Goal: Task Accomplishment & Management: Complete application form

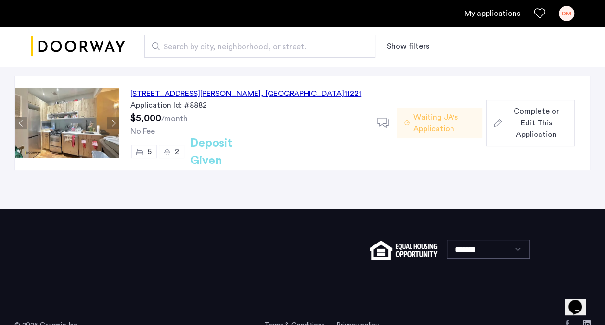
scroll to position [96, 0]
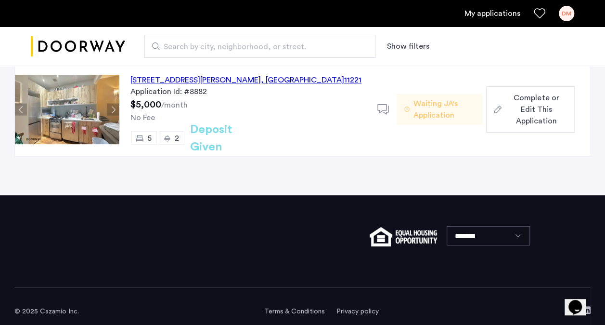
click at [523, 112] on span "Complete or Edit This Application" at bounding box center [537, 109] width 62 height 35
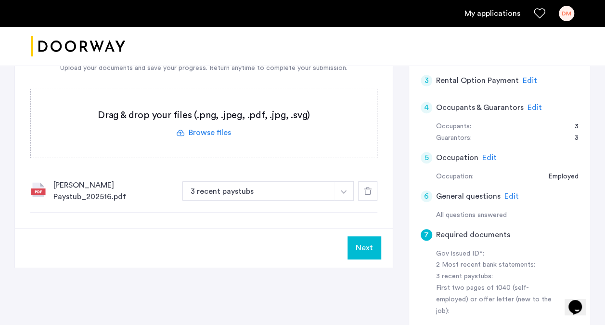
scroll to position [193, 0]
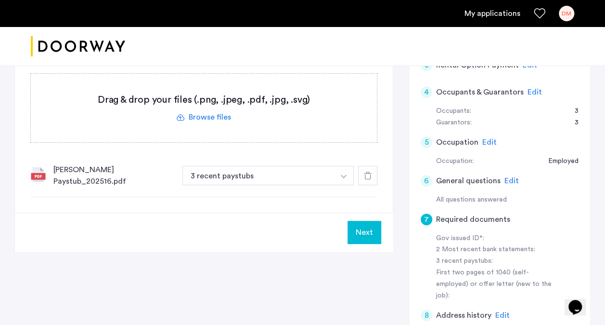
click at [72, 201] on div "7 Required documents Gov issued ID* 2 Most recent bank statements 3 recent pays…" at bounding box center [204, 78] width 378 height 269
click at [343, 174] on img "button" at bounding box center [344, 176] width 6 height 4
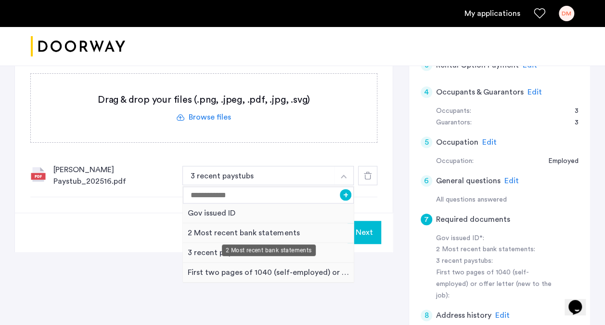
click at [212, 234] on div "2 Most recent bank statements" at bounding box center [268, 233] width 171 height 20
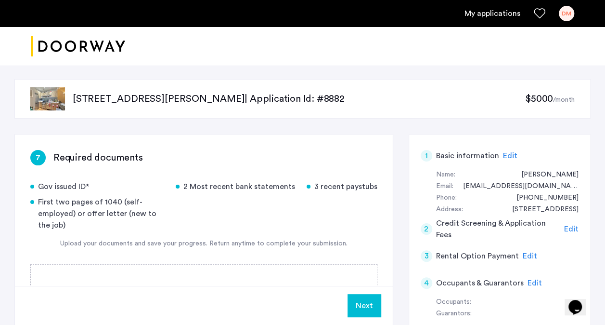
scroll to position [0, 0]
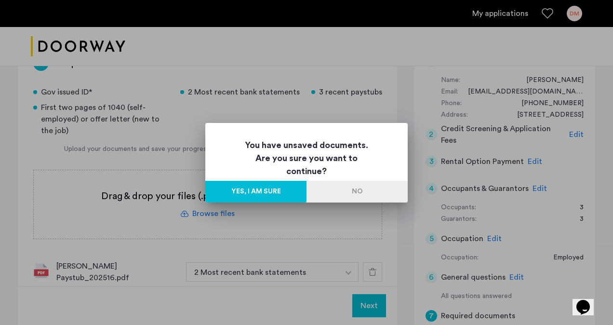
drag, startPoint x: 373, startPoint y: 195, endPoint x: 325, endPoint y: 228, distance: 58.5
click at [325, 228] on div "You have unsaved documents. Are you sure you want to continue? Yes, I am sure No" at bounding box center [306, 162] width 613 height 325
click at [273, 192] on button "Yes, I am sure" at bounding box center [255, 192] width 101 height 22
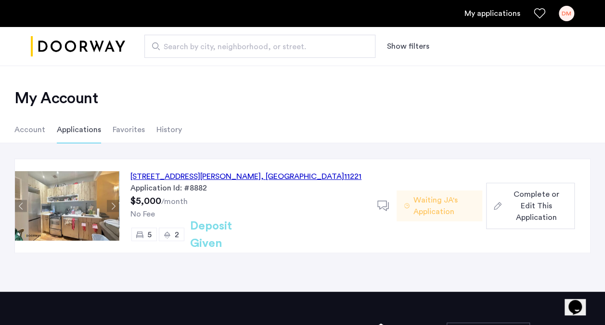
click at [518, 206] on span "Complete or Edit This Application" at bounding box center [537, 205] width 62 height 35
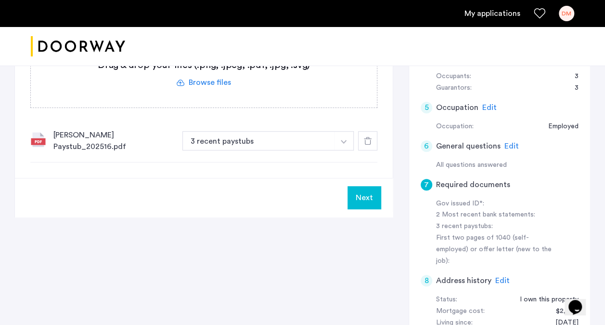
scroll to position [193, 0]
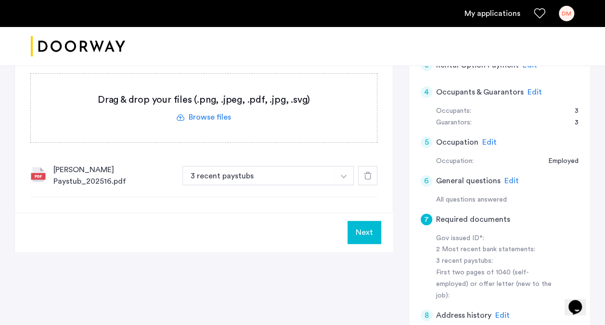
click at [511, 180] on span "Edit" at bounding box center [512, 181] width 14 height 8
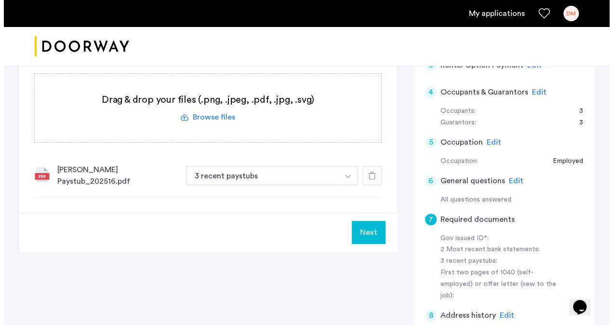
scroll to position [0, 0]
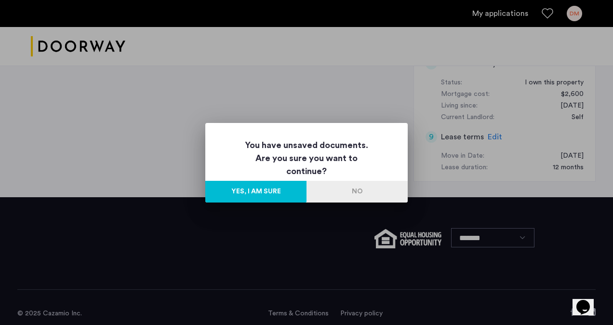
click at [351, 86] on div at bounding box center [306, 162] width 613 height 325
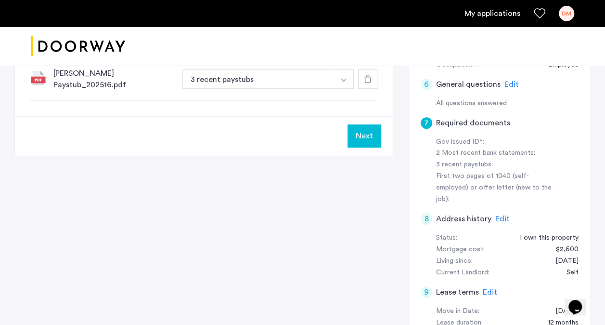
scroll to position [289, 0]
click at [363, 137] on button "Next" at bounding box center [365, 135] width 34 height 23
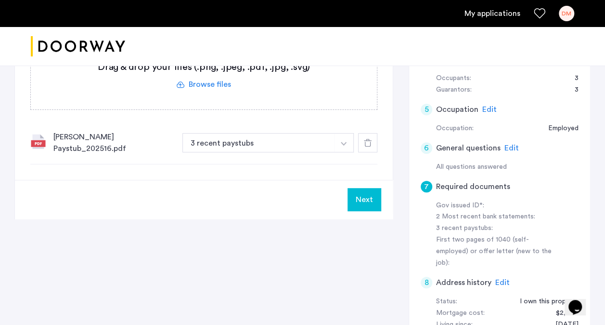
scroll to position [241, 0]
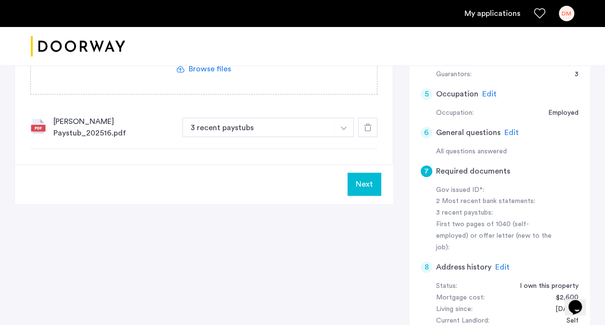
click at [40, 125] on img at bounding box center [37, 125] width 15 height 15
click at [115, 126] on div "[PERSON_NAME] Paystub_202516.pdf" at bounding box center [113, 127] width 121 height 23
click at [578, 301] on icon "Chat widget" at bounding box center [575, 307] width 13 height 14
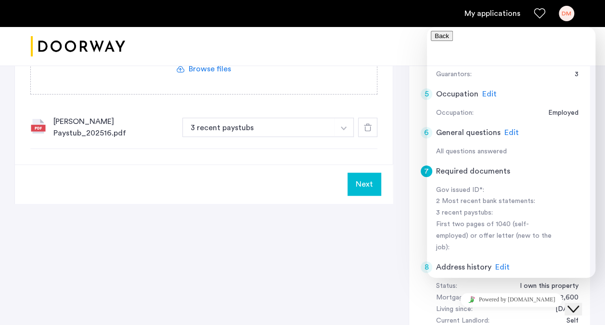
click at [311, 240] on div "7 Required documents Gov issued ID* 2 Most recent bank statements 3 recent pays…" at bounding box center [302, 147] width 576 height 505
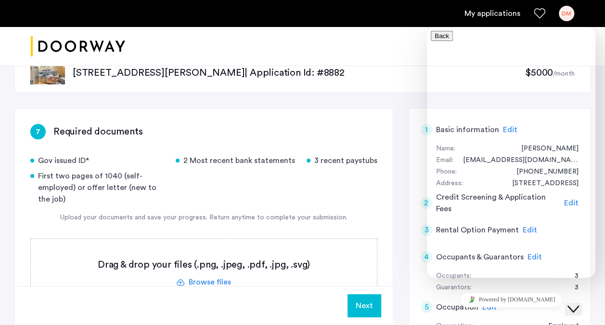
scroll to position [0, 0]
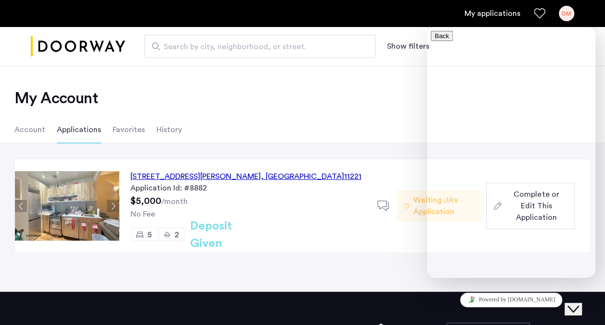
click at [300, 123] on ul "Account Applications Favorites History" at bounding box center [302, 129] width 605 height 27
click at [116, 206] on button "Next apartment" at bounding box center [113, 206] width 12 height 12
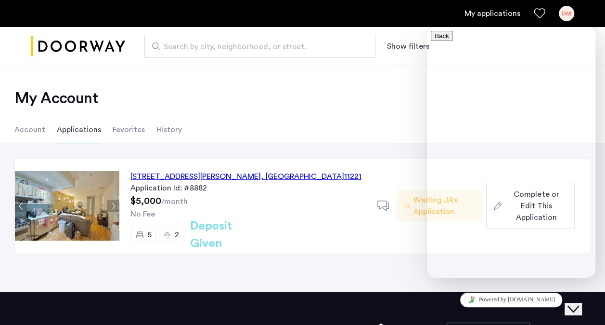
click at [116, 206] on button "Next apartment" at bounding box center [113, 206] width 12 height 12
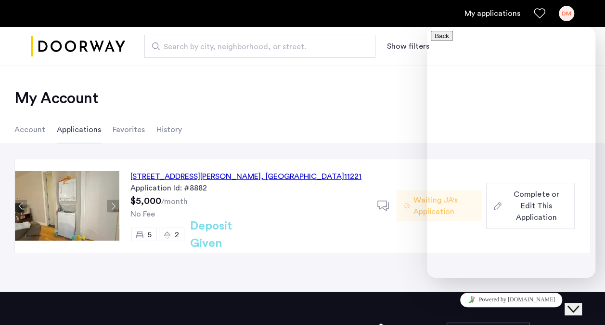
click at [116, 206] on button "Next apartment" at bounding box center [113, 206] width 12 height 12
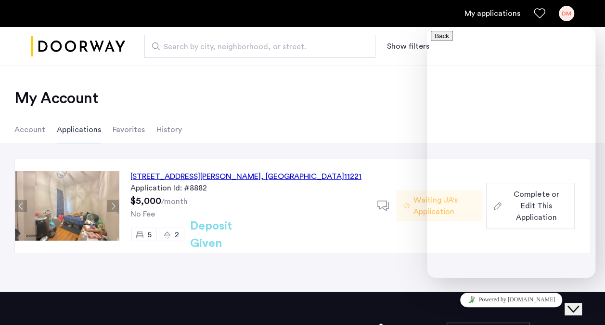
click at [116, 206] on button "Next apartment" at bounding box center [113, 206] width 12 height 12
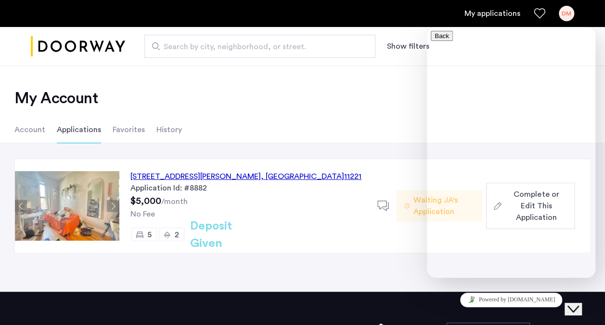
click at [116, 206] on button "Next apartment" at bounding box center [113, 206] width 12 height 12
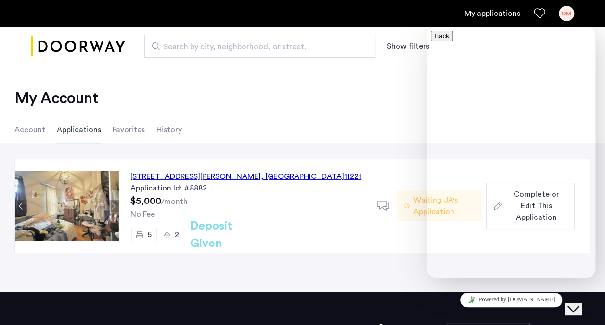
click at [116, 206] on button "Next apartment" at bounding box center [113, 206] width 12 height 12
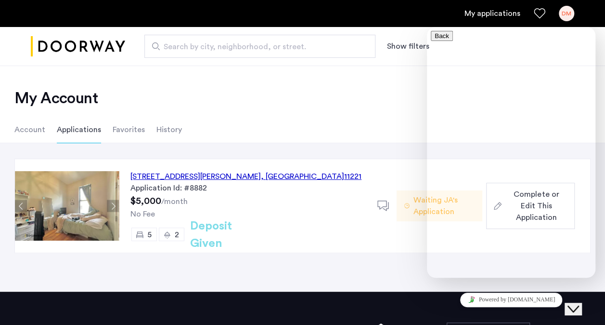
click at [116, 206] on button "Next apartment" at bounding box center [113, 206] width 12 height 12
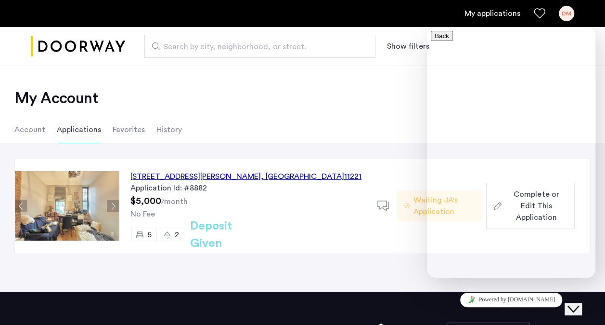
click at [116, 206] on button "Next apartment" at bounding box center [113, 206] width 12 height 12
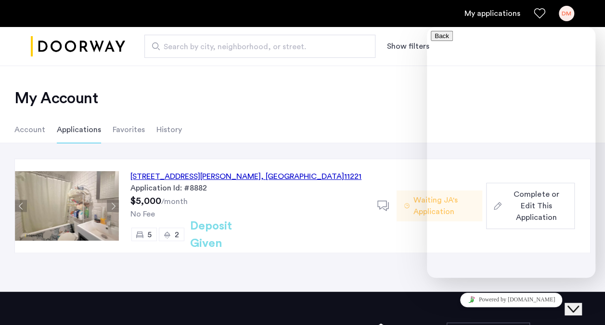
click at [116, 206] on button "Next apartment" at bounding box center [113, 206] width 12 height 12
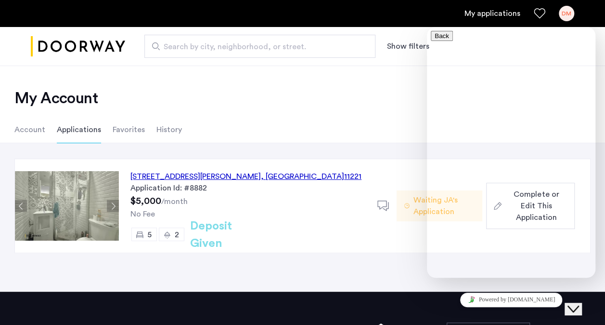
click at [17, 204] on button "Previous apartment" at bounding box center [21, 206] width 12 height 12
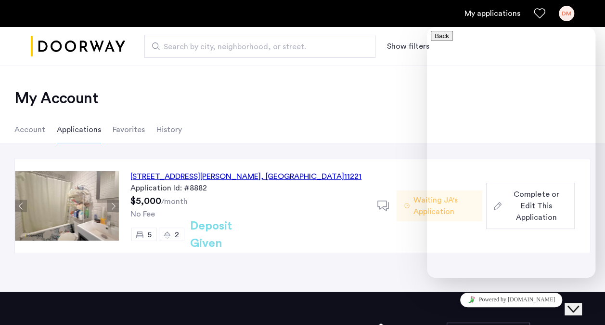
click at [118, 205] on button "Next apartment" at bounding box center [113, 206] width 12 height 12
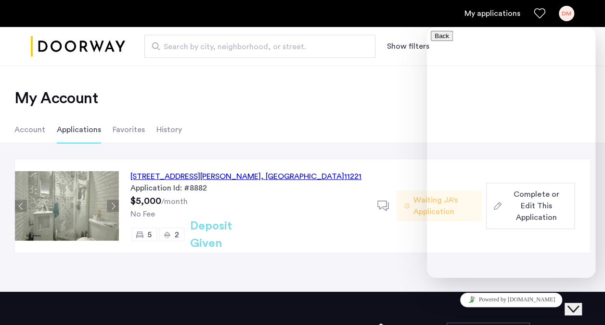
click at [118, 205] on button "Next apartment" at bounding box center [113, 206] width 12 height 12
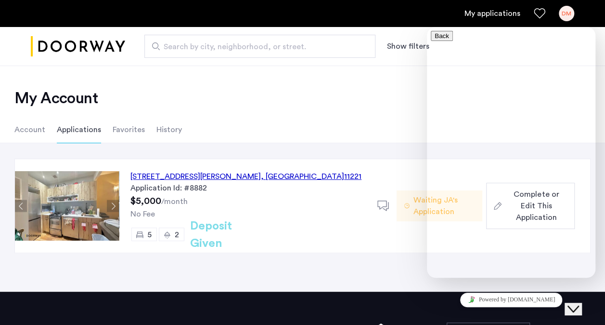
click at [118, 205] on button "Next apartment" at bounding box center [113, 206] width 12 height 12
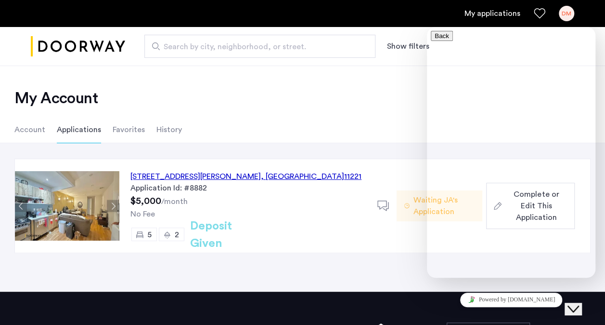
click at [387, 165] on div "[STREET_ADDRESS][PERSON_NAME] Application Id: #8882 $5,000 /month No Fee 5 2 De…" at bounding box center [354, 205] width 471 height 93
click at [336, 157] on div "[STREET_ADDRESS][PERSON_NAME] Application Id: #8882 $5,000 /month No Fee 5 2 De…" at bounding box center [302, 217] width 605 height 148
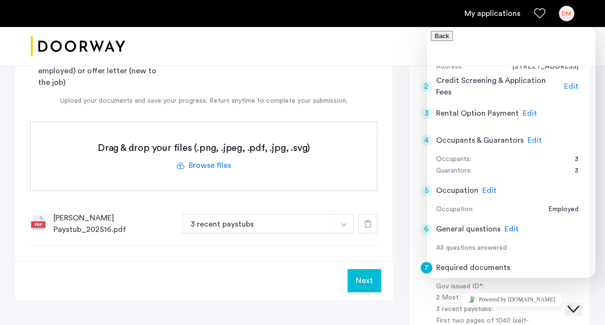
scroll to position [144, 0]
drag, startPoint x: 543, startPoint y: 42, endPoint x: 579, endPoint y: 65, distance: 42.8
click at [579, 304] on icon "Close Chat This icon closes the chat window." at bounding box center [574, 309] width 12 height 12
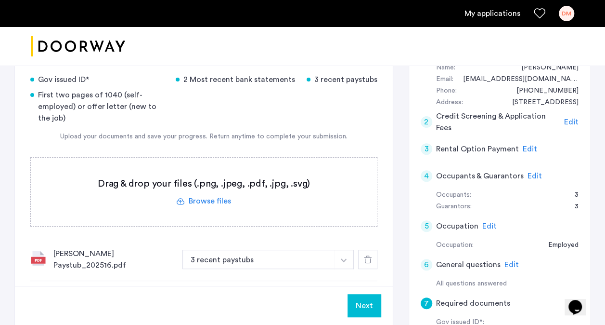
scroll to position [96, 0]
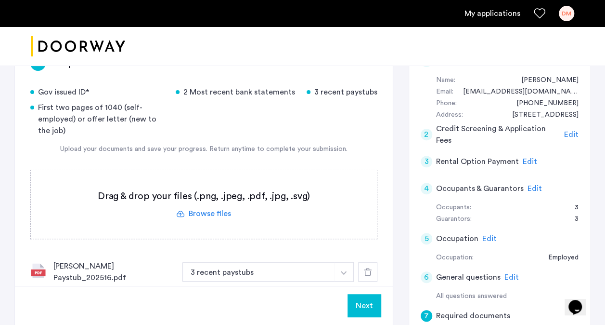
click at [535, 187] on span "Edit" at bounding box center [535, 188] width 14 height 8
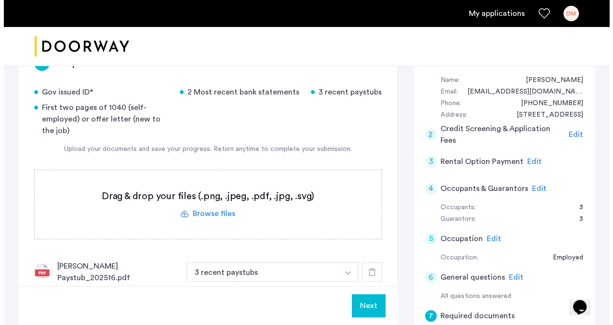
scroll to position [0, 0]
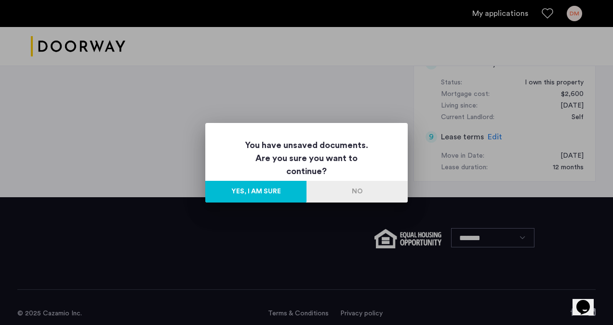
click at [354, 193] on button "No" at bounding box center [356, 192] width 101 height 22
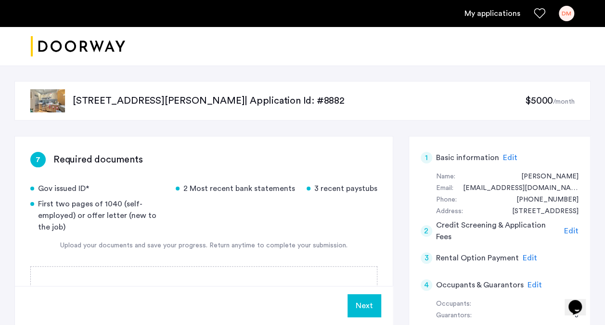
click at [66, 98] on div "[STREET_ADDRESS][PERSON_NAME] | Application Id: #8882 $5000 /month" at bounding box center [302, 100] width 576 height 39
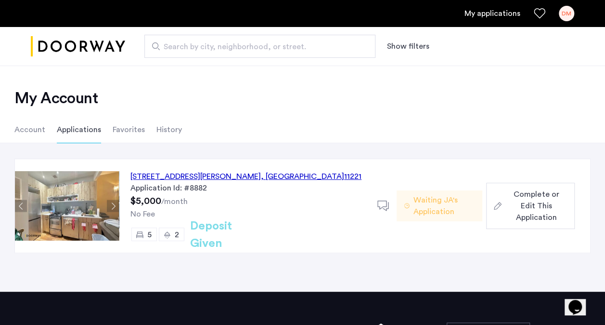
click at [443, 199] on span "Waiting JA's Application" at bounding box center [445, 205] width 62 height 23
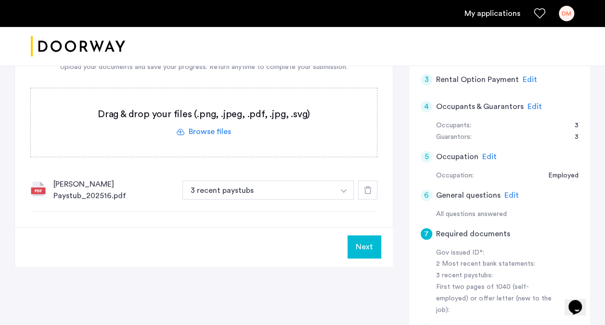
scroll to position [193, 0]
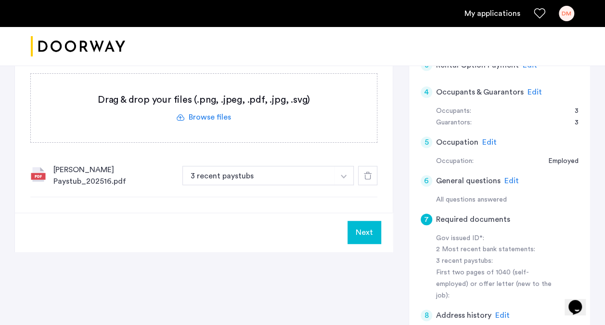
click at [88, 176] on div "[PERSON_NAME] Paystub_202516.pdf" at bounding box center [113, 175] width 121 height 23
click at [343, 175] on img "button" at bounding box center [344, 176] width 6 height 4
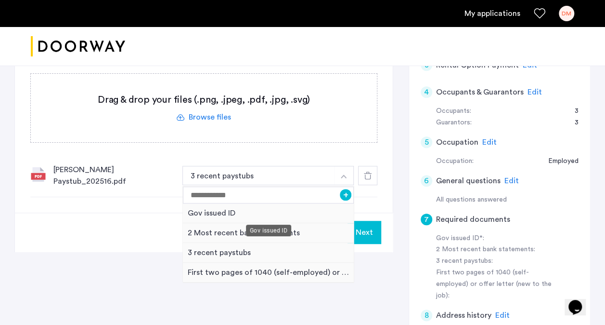
click at [233, 211] on div "Gov issued ID" at bounding box center [268, 213] width 171 height 20
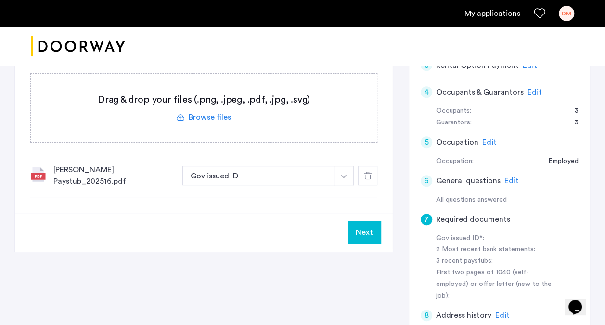
click at [341, 174] on img "button" at bounding box center [344, 176] width 6 height 4
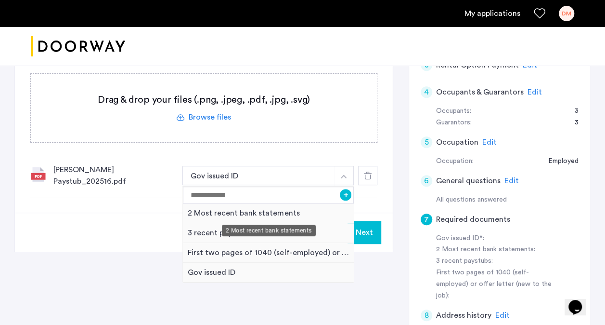
click at [270, 211] on div "2 Most recent bank statements" at bounding box center [268, 213] width 171 height 20
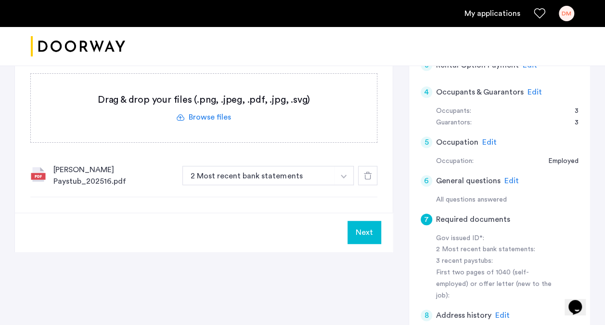
click at [222, 117] on label at bounding box center [204, 108] width 346 height 68
click at [0, 0] on input "file" at bounding box center [0, 0] width 0 height 0
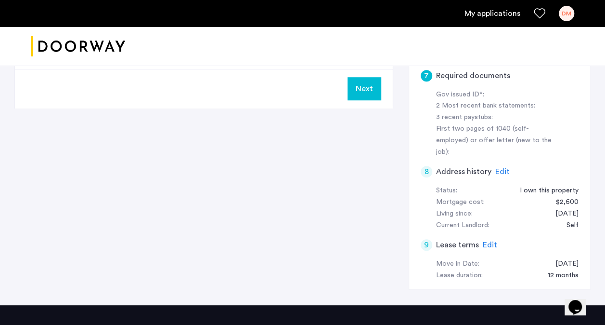
scroll to position [337, 0]
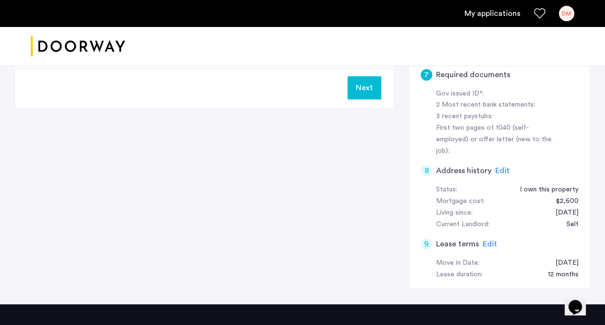
click at [361, 87] on button "Next" at bounding box center [365, 87] width 34 height 23
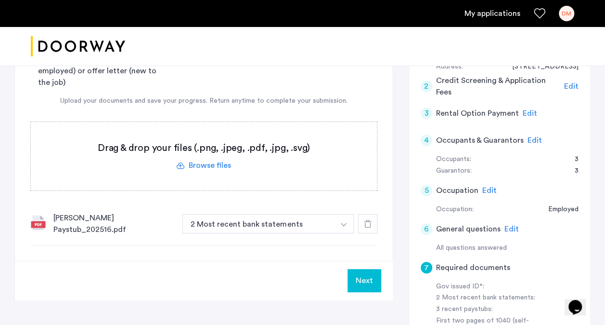
scroll to position [96, 0]
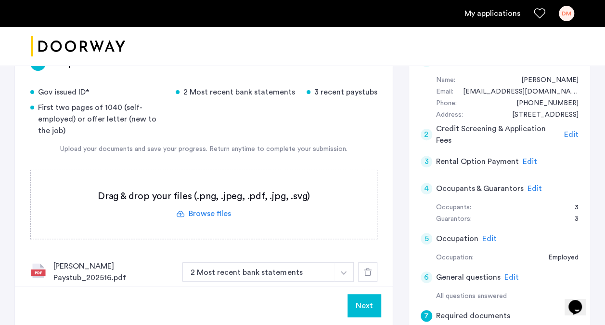
click at [348, 271] on button "button" at bounding box center [344, 271] width 20 height 19
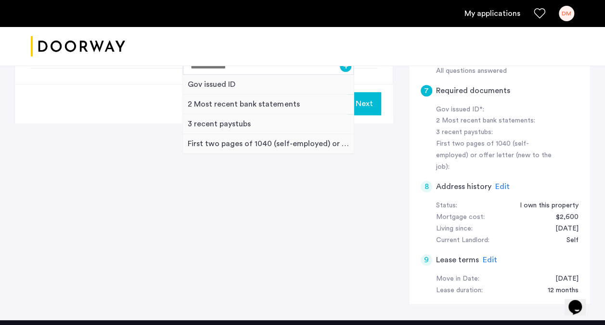
scroll to position [300, 0]
